Goal: Transaction & Acquisition: Purchase product/service

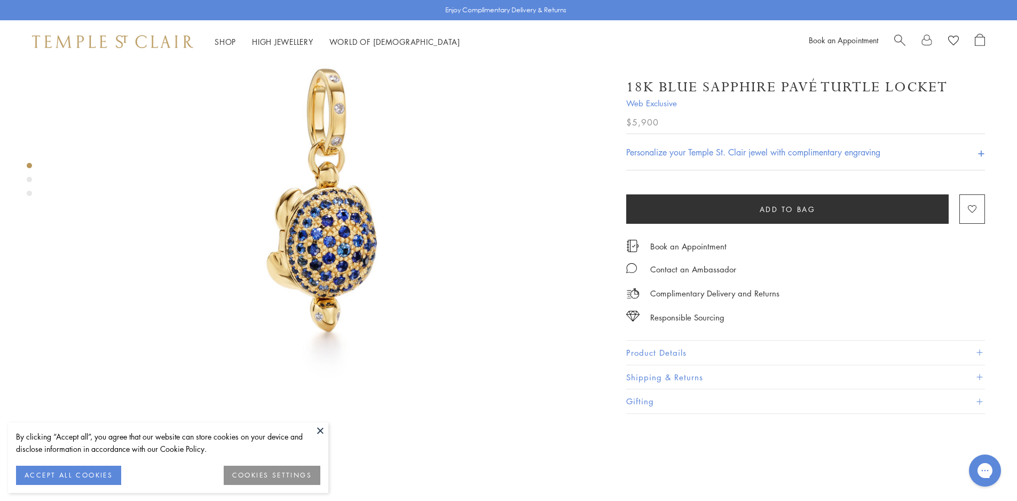
scroll to position [160, 0]
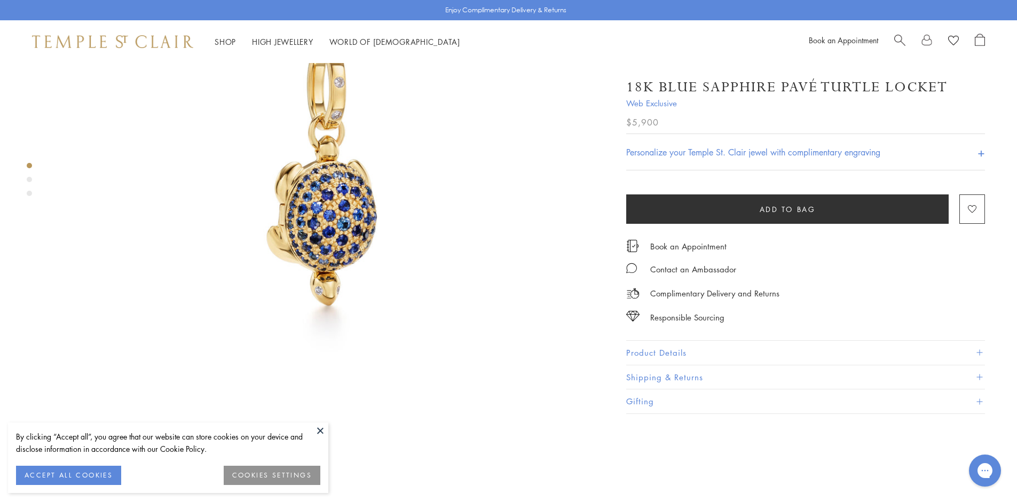
click at [64, 477] on button "ACCEPT ALL COOKIES" at bounding box center [68, 475] width 105 height 19
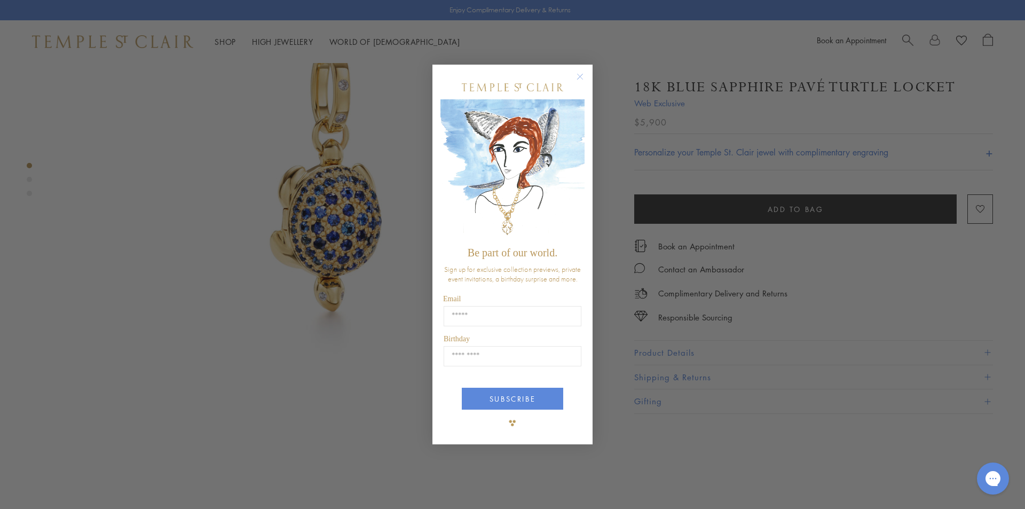
click at [34, 178] on div "Close dialog Be part of our world. Sign up for exclusive collection previews, p…" at bounding box center [512, 254] width 1025 height 509
click at [581, 77] on circle "Close dialog" at bounding box center [580, 76] width 13 height 13
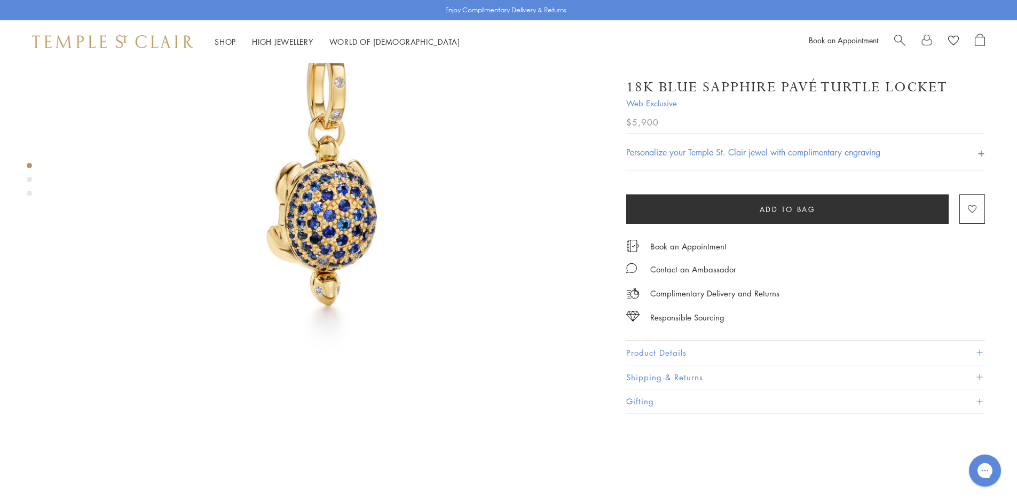
click at [29, 180] on div "Product gallery navigation" at bounding box center [29, 179] width 5 height 5
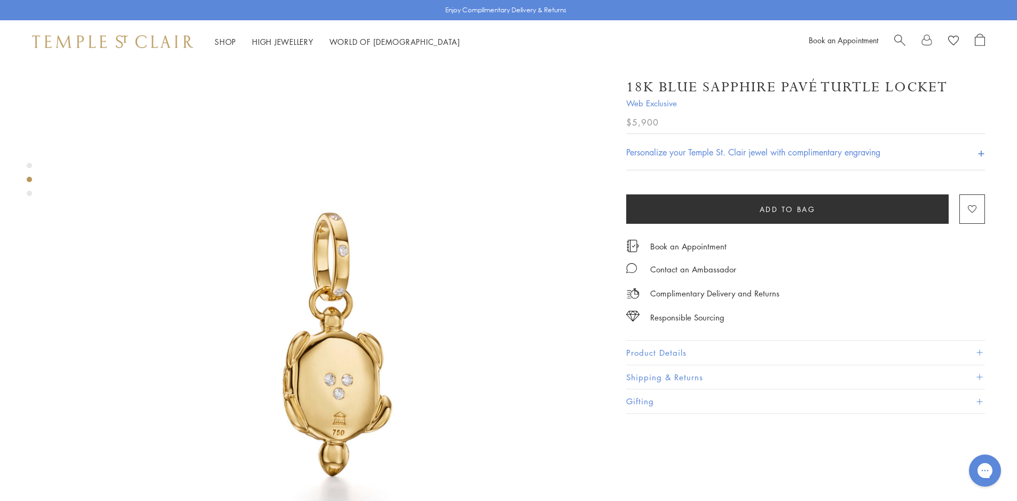
scroll to position [568, 0]
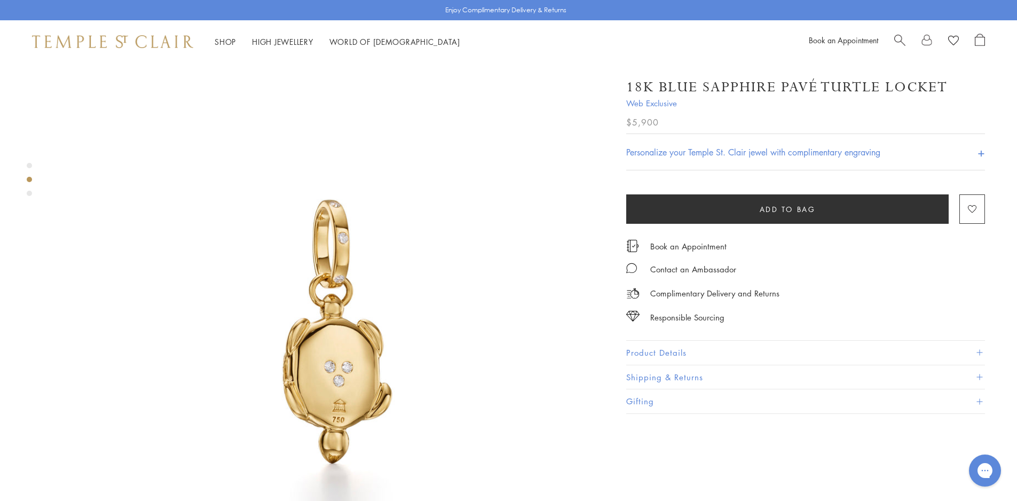
click at [30, 198] on div "Product gallery navigation" at bounding box center [29, 182] width 5 height 44
click at [28, 195] on div "Product gallery navigation" at bounding box center [29, 193] width 5 height 5
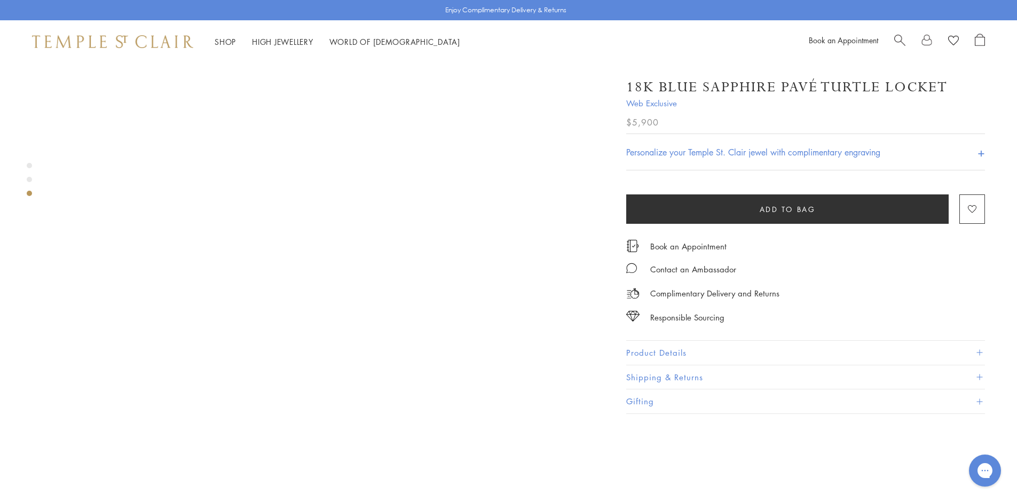
scroll to position [1008, 0]
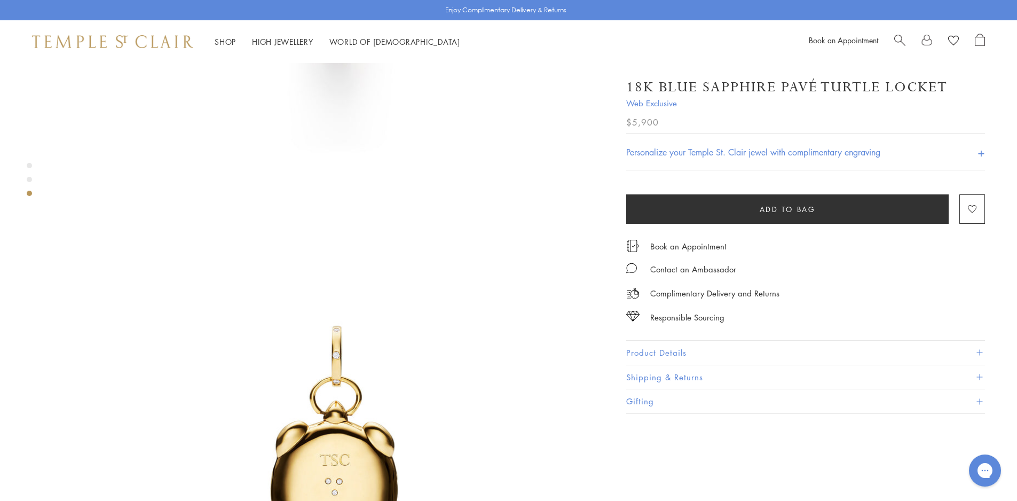
click at [677, 105] on span "Web Exclusive" at bounding box center [805, 103] width 359 height 13
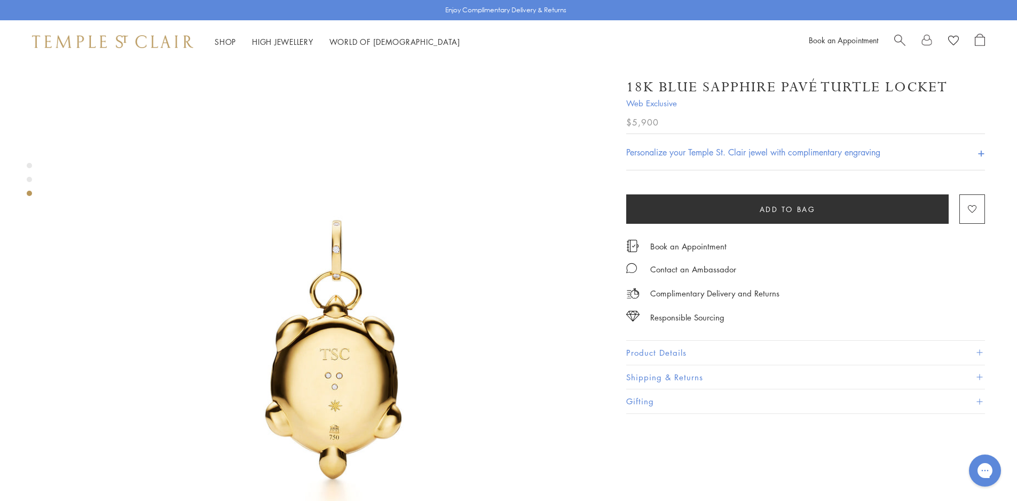
scroll to position [1115, 0]
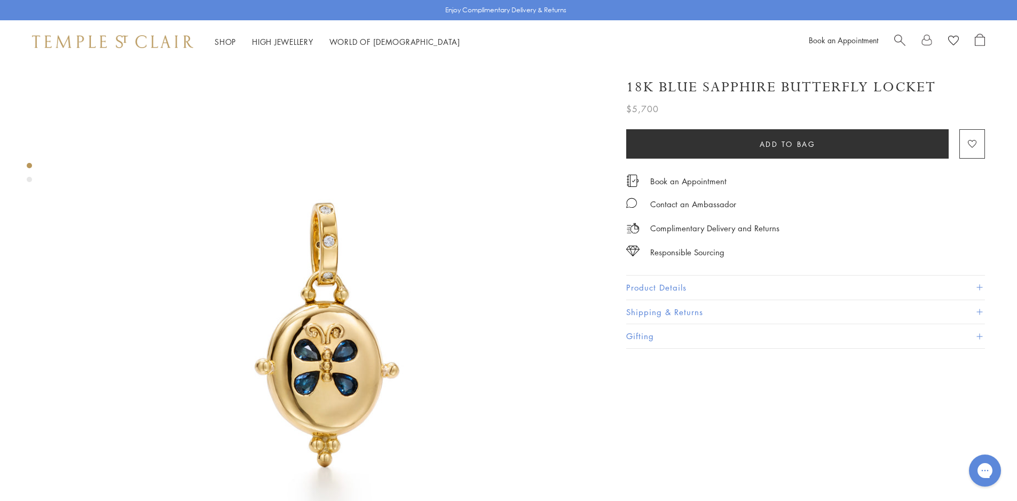
click at [31, 179] on div "Product gallery navigation" at bounding box center [29, 179] width 5 height 5
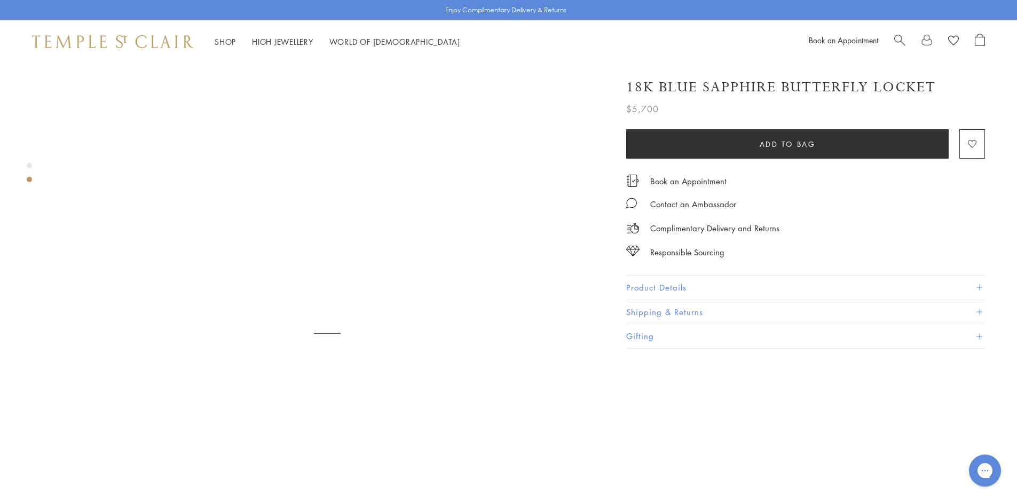
scroll to position [568, 0]
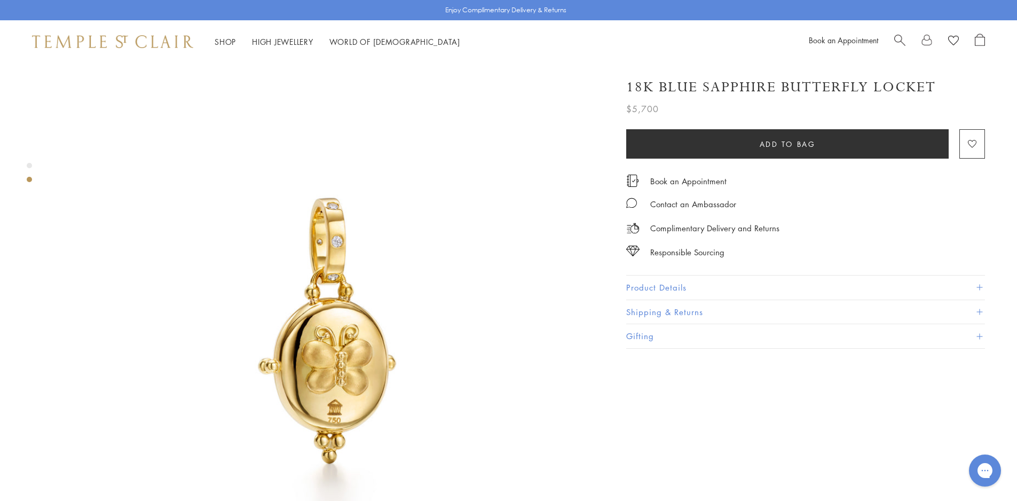
click at [28, 166] on div "Product gallery navigation" at bounding box center [29, 165] width 5 height 5
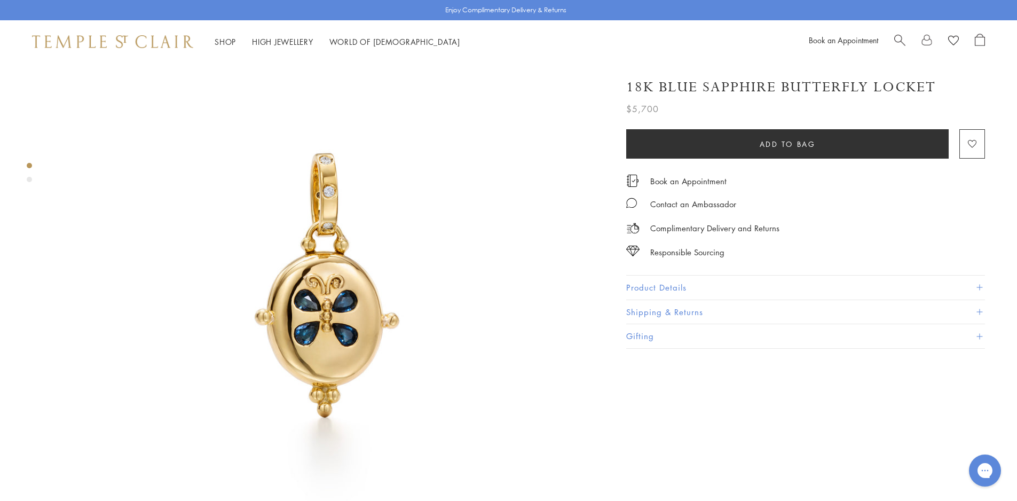
scroll to position [20, 0]
